Goal: Task Accomplishment & Management: Manage account settings

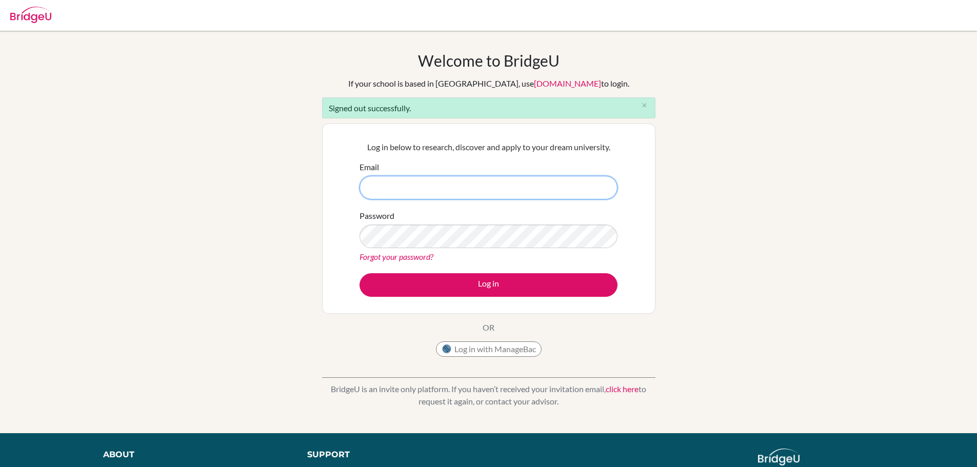
click at [405, 191] on input "Email" at bounding box center [489, 188] width 258 height 24
type input "ajochico@asb.ac.th"
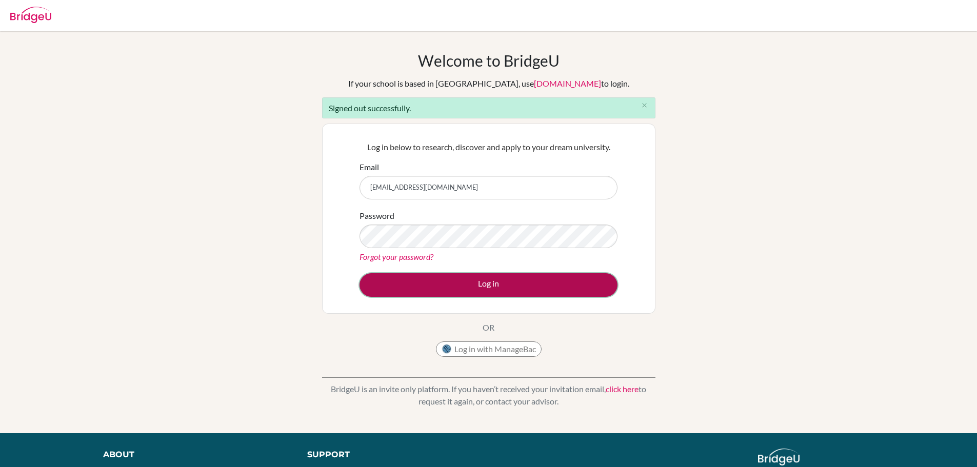
click at [404, 291] on button "Log in" at bounding box center [489, 285] width 258 height 24
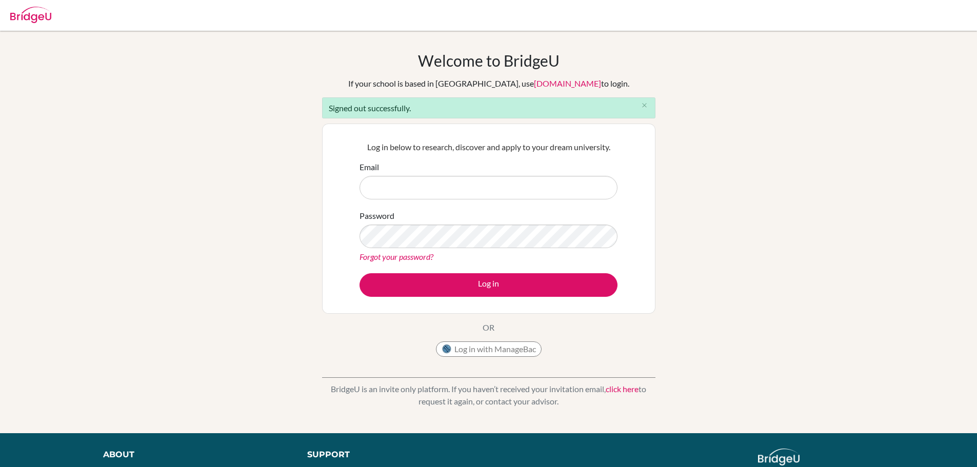
click at [398, 193] on input "Email" at bounding box center [489, 188] width 258 height 24
type input "[EMAIL_ADDRESS][DOMAIN_NAME]"
click at [360, 273] on button "Log in" at bounding box center [489, 285] width 258 height 24
